Goal: Task Accomplishment & Management: Use online tool/utility

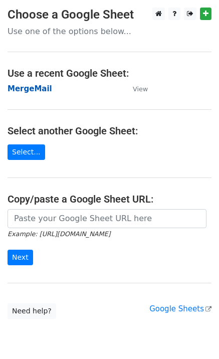
click at [38, 88] on strong "MergeMail" at bounding box center [30, 88] width 45 height 9
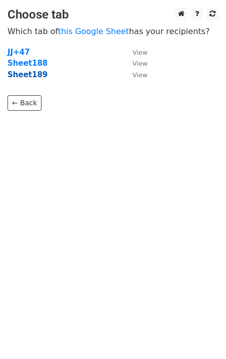
click at [30, 77] on strong "Sheet189" at bounding box center [28, 74] width 40 height 9
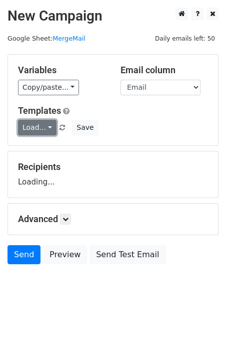
click at [38, 127] on link "Load..." at bounding box center [37, 128] width 39 height 16
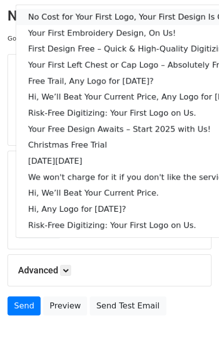
click at [64, 16] on link "No Cost for Your First Logo, Your First Design Is On Us!" at bounding box center [137, 17] width 242 height 16
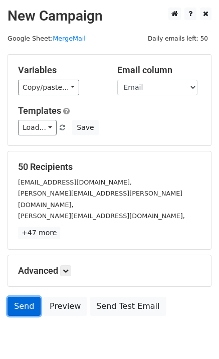
click at [25, 299] on link "Send" at bounding box center [24, 306] width 33 height 19
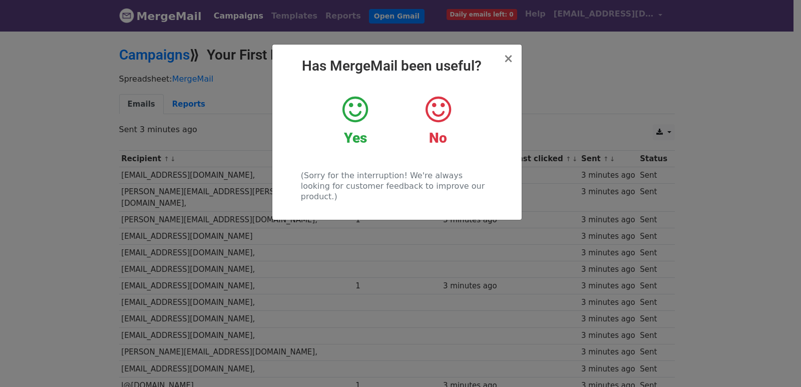
click at [569, 165] on div "× Has MergeMail been useful? Yes No (Sorry for the interruption! We're always l…" at bounding box center [400, 208] width 801 height 357
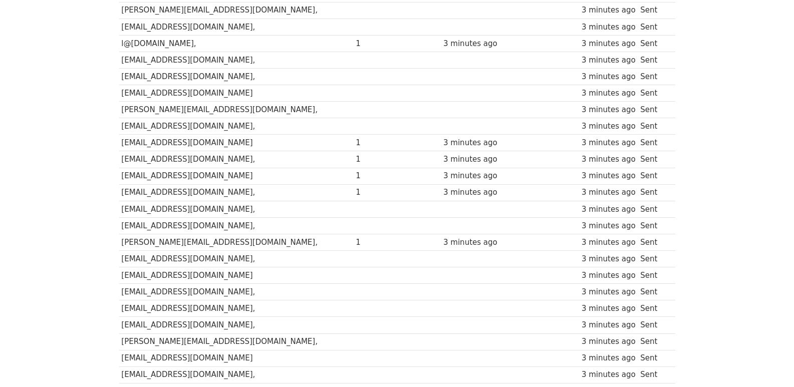
scroll to position [697, 0]
